Goal: Navigation & Orientation: Go to known website

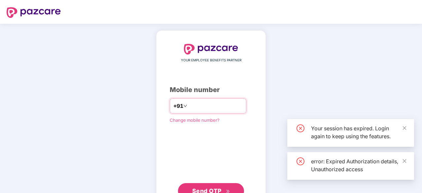
click at [194, 110] on input "number" at bounding box center [216, 106] width 54 height 11
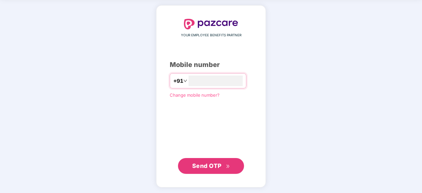
type input "**********"
click at [223, 163] on span "Send OTP" at bounding box center [211, 165] width 38 height 9
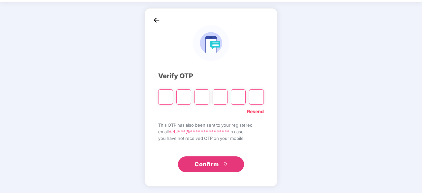
scroll to position [22, 0]
type input "*"
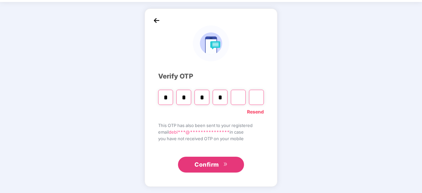
type input "*"
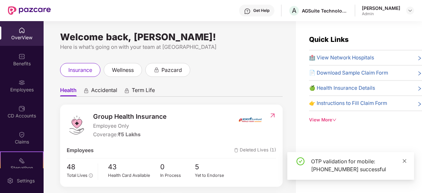
click at [405, 162] on icon "close" at bounding box center [405, 161] width 4 height 4
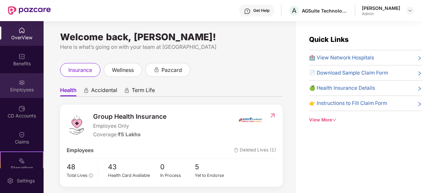
click at [21, 84] on img at bounding box center [21, 82] width 7 height 7
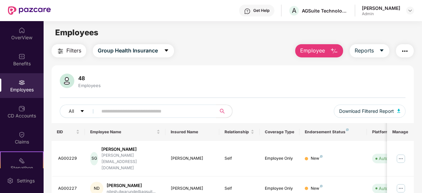
scroll to position [89, 0]
